Goal: Task Accomplishment & Management: Manage account settings

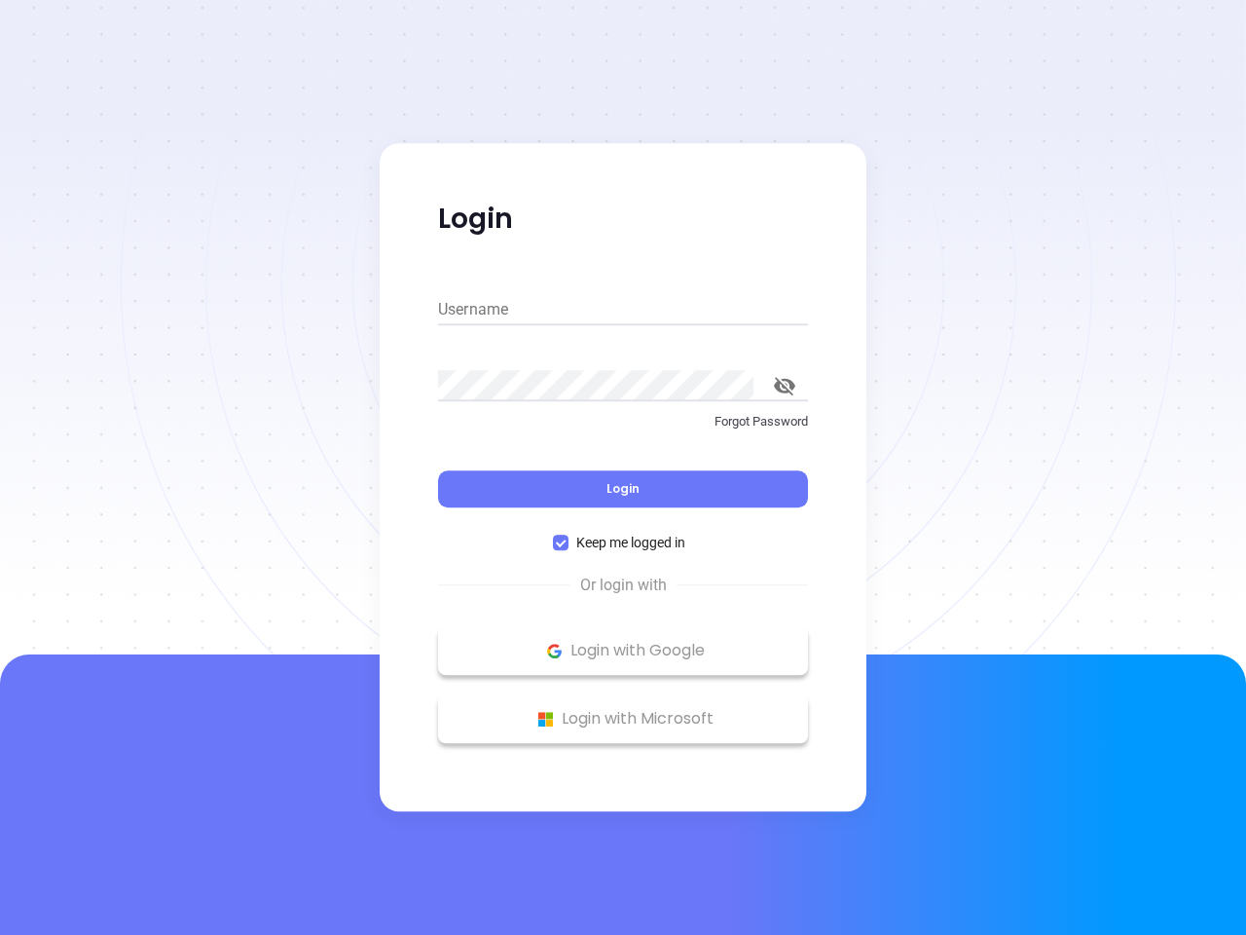
click at [623, 467] on div "Login" at bounding box center [623, 477] width 370 height 60
click at [623, 310] on input "Username" at bounding box center [623, 309] width 370 height 31
click at [785, 386] on icon "toggle password visibility" at bounding box center [784, 386] width 21 height 19
click at [623, 489] on span "Login" at bounding box center [623, 488] width 33 height 17
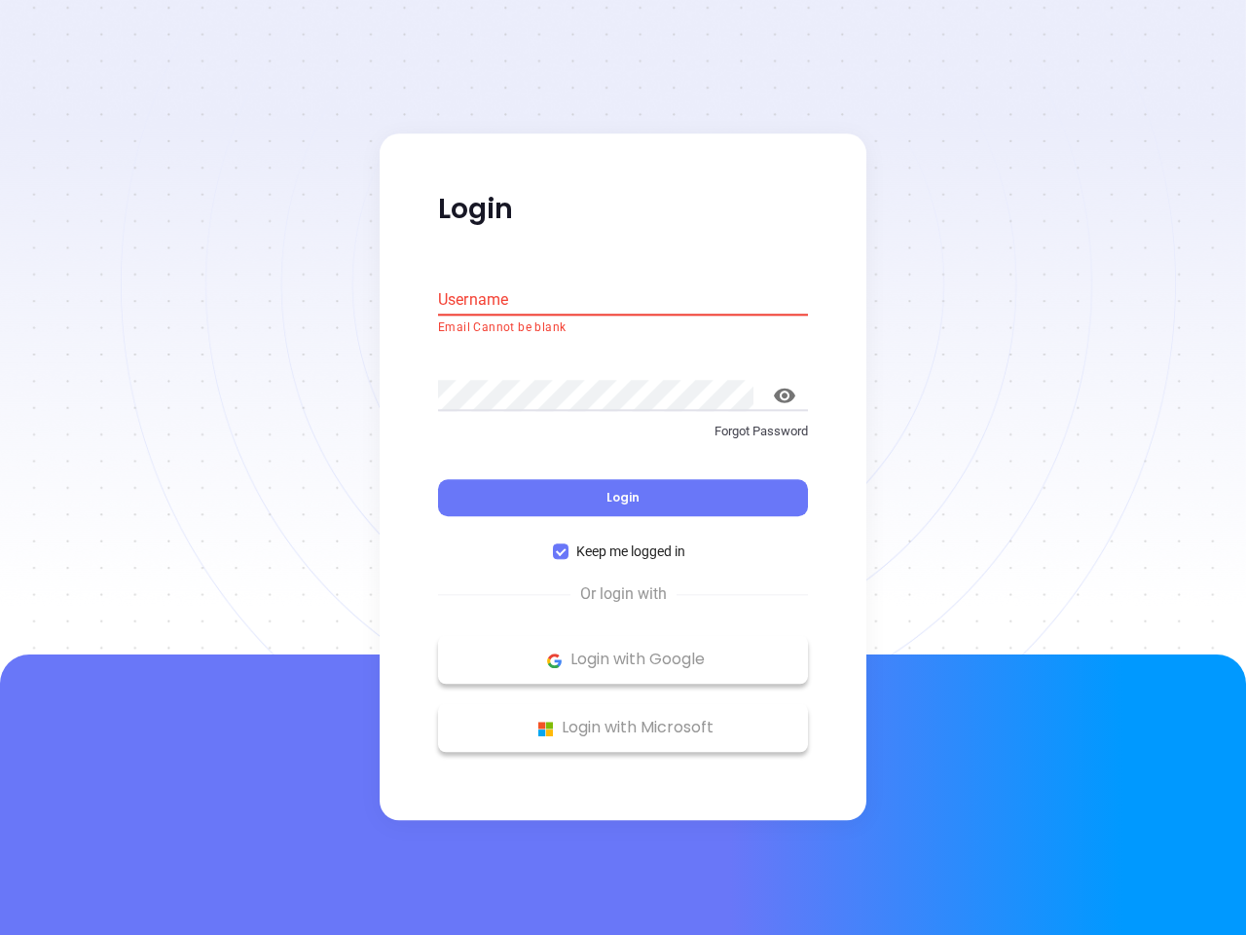
click at [623, 542] on span "Keep me logged in" at bounding box center [631, 551] width 125 height 21
click at [569, 544] on input "Keep me logged in" at bounding box center [561, 552] width 16 height 16
checkbox input "false"
click at [623, 650] on p "Login with Google" at bounding box center [623, 660] width 351 height 29
click at [623, 719] on p "Login with Microsoft" at bounding box center [623, 728] width 351 height 29
